Goal: Task Accomplishment & Management: Manage account settings

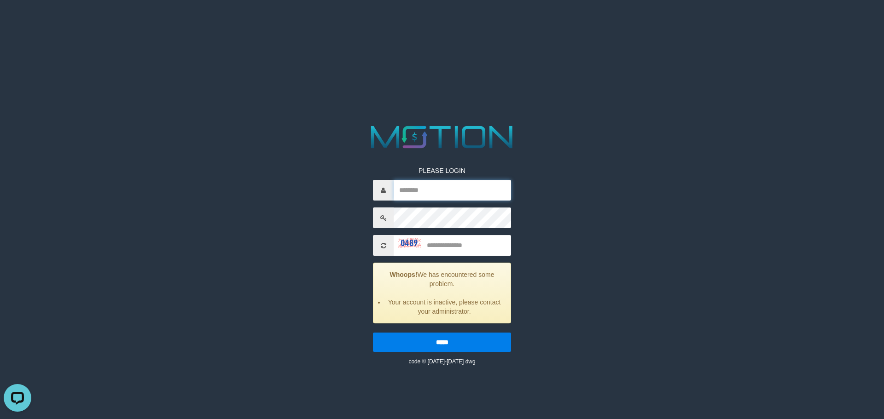
type input "*********"
click at [462, 180] on input "*********" at bounding box center [452, 190] width 117 height 21
drag, startPoint x: 261, startPoint y: 163, endPoint x: 330, endPoint y: 200, distance: 78.3
click at [261, 163] on div "PLEASE LOGIN ********* Whoops! We has encountered some problem. Your account is…" at bounding box center [442, 244] width 456 height 244
click at [474, 235] on input "text" at bounding box center [452, 245] width 117 height 21
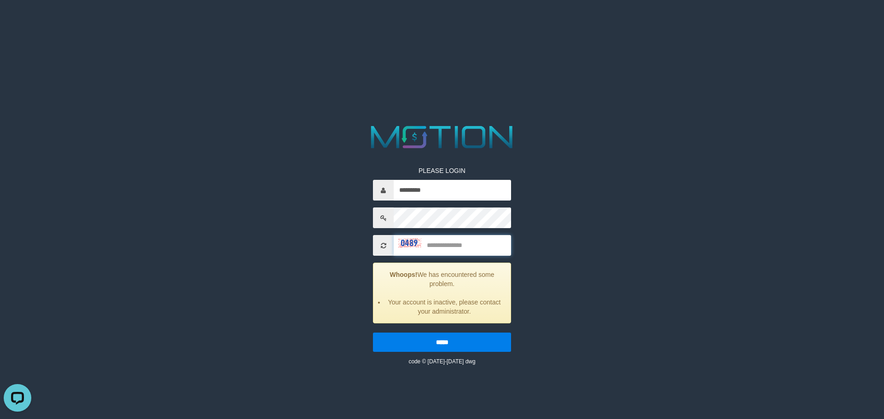
click at [477, 235] on input "text" at bounding box center [452, 245] width 117 height 21
type input "****"
click at [373, 333] on input "*****" at bounding box center [442, 342] width 138 height 19
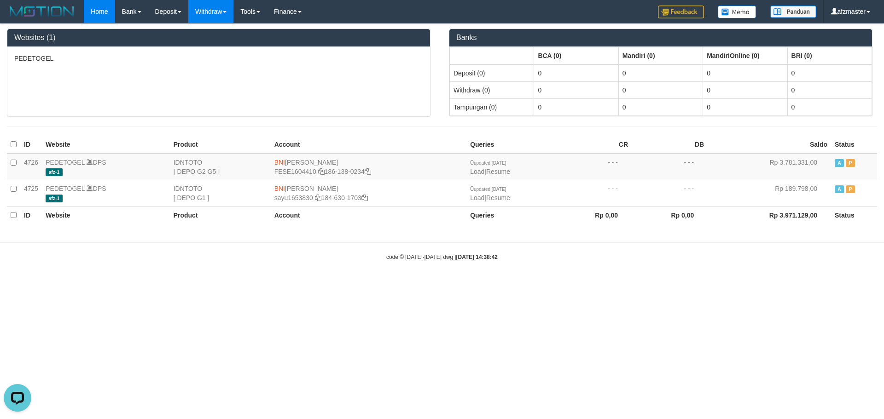
click at [223, 12] on span at bounding box center [225, 12] width 4 height 2
click at [188, 13] on link "Withdraw" at bounding box center [210, 11] width 45 height 23
click at [188, 12] on link "Withdraw" at bounding box center [210, 11] width 45 height 23
click at [233, 8] on link "Tools" at bounding box center [250, 11] width 34 height 23
click at [188, 7] on link "Withdraw" at bounding box center [210, 11] width 45 height 23
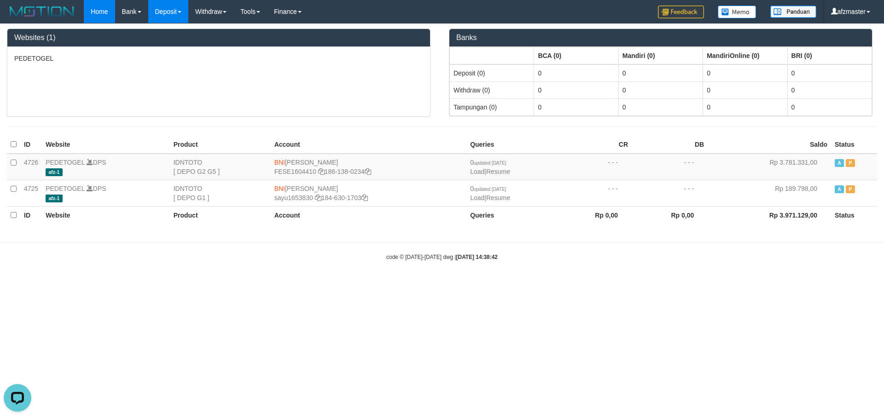
click at [178, 12] on span at bounding box center [180, 12] width 4 height 2
click at [188, 10] on link "Withdraw" at bounding box center [210, 11] width 45 height 23
drag, startPoint x: 157, startPoint y: 10, endPoint x: 145, endPoint y: 12, distance: 13.0
click at [188, 12] on link "Withdraw" at bounding box center [210, 11] width 45 height 23
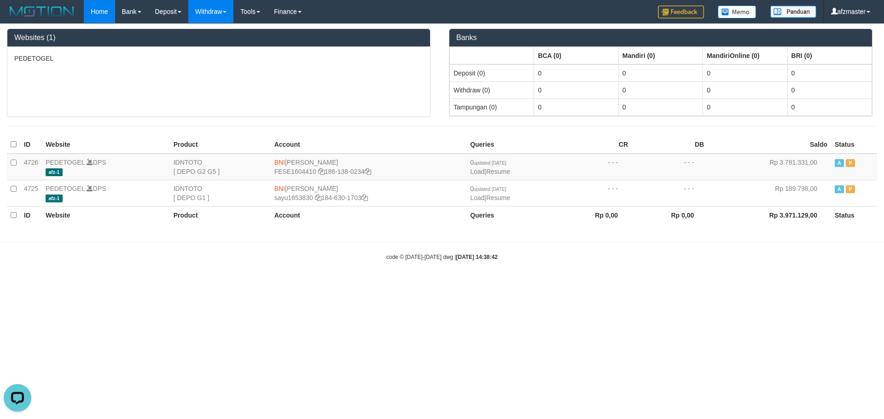
click at [188, 12] on link "Withdraw" at bounding box center [210, 11] width 45 height 23
click at [188, 8] on link "Withdraw" at bounding box center [210, 11] width 45 height 23
click at [866, 17] on link "afzmaster" at bounding box center [850, 11] width 53 height 23
click at [858, 15] on link "afzmaster" at bounding box center [850, 11] width 53 height 23
click at [855, 7] on link "afzmaster" at bounding box center [850, 11] width 53 height 23
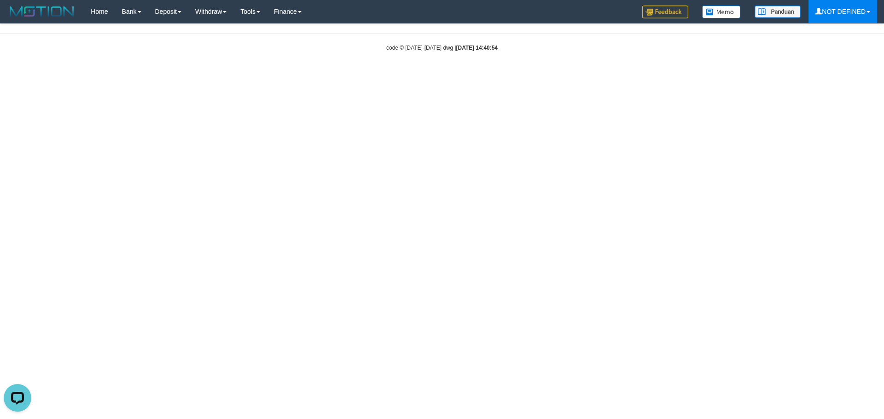
click at [851, 11] on link "NOT DEFINED" at bounding box center [842, 11] width 69 height 23
click at [839, 21] on link "NOT DEFINED" at bounding box center [842, 11] width 69 height 23
click at [852, 9] on link "NOT DEFINED" at bounding box center [842, 11] width 69 height 23
drag, startPoint x: 852, startPoint y: 9, endPoint x: 725, endPoint y: 41, distance: 131.0
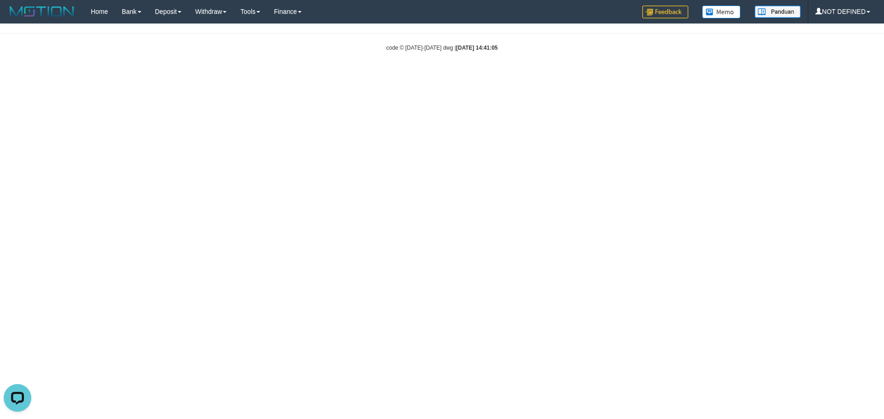
click at [705, 53] on body "Toggle navigation Home Bank Account List Load By Load Group (DPS) Group afz-1 M…" at bounding box center [442, 37] width 884 height 75
click at [833, 14] on link "NOT DEFINED" at bounding box center [842, 11] width 69 height 23
click at [11, 8] on img at bounding box center [42, 12] width 70 height 14
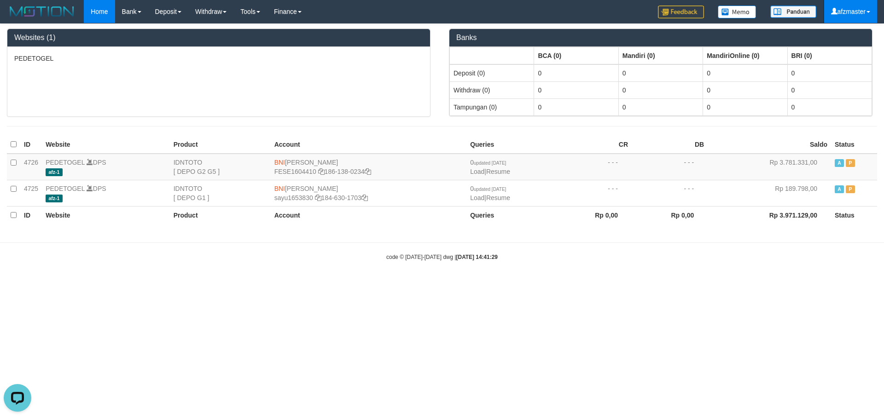
click at [846, 15] on link "afzmaster" at bounding box center [850, 11] width 53 height 23
click at [847, 15] on link "afzmaster" at bounding box center [850, 11] width 53 height 23
click at [863, 10] on link "afzmaster" at bounding box center [850, 11] width 53 height 23
click at [864, 10] on link "afzmaster" at bounding box center [850, 11] width 53 height 23
click at [13, 9] on img at bounding box center [42, 12] width 70 height 14
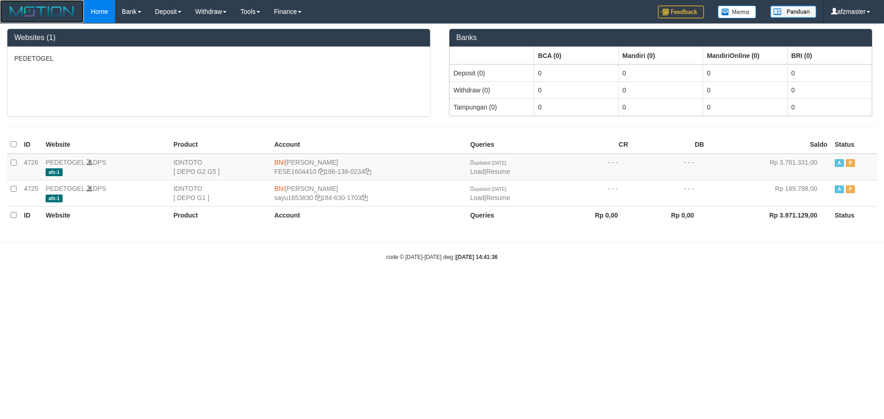
click at [13, 9] on img at bounding box center [42, 12] width 70 height 14
click at [188, 16] on link "Withdraw" at bounding box center [210, 11] width 45 height 23
click at [188, 12] on link "Withdraw" at bounding box center [210, 11] width 45 height 23
